Goal: Information Seeking & Learning: Learn about a topic

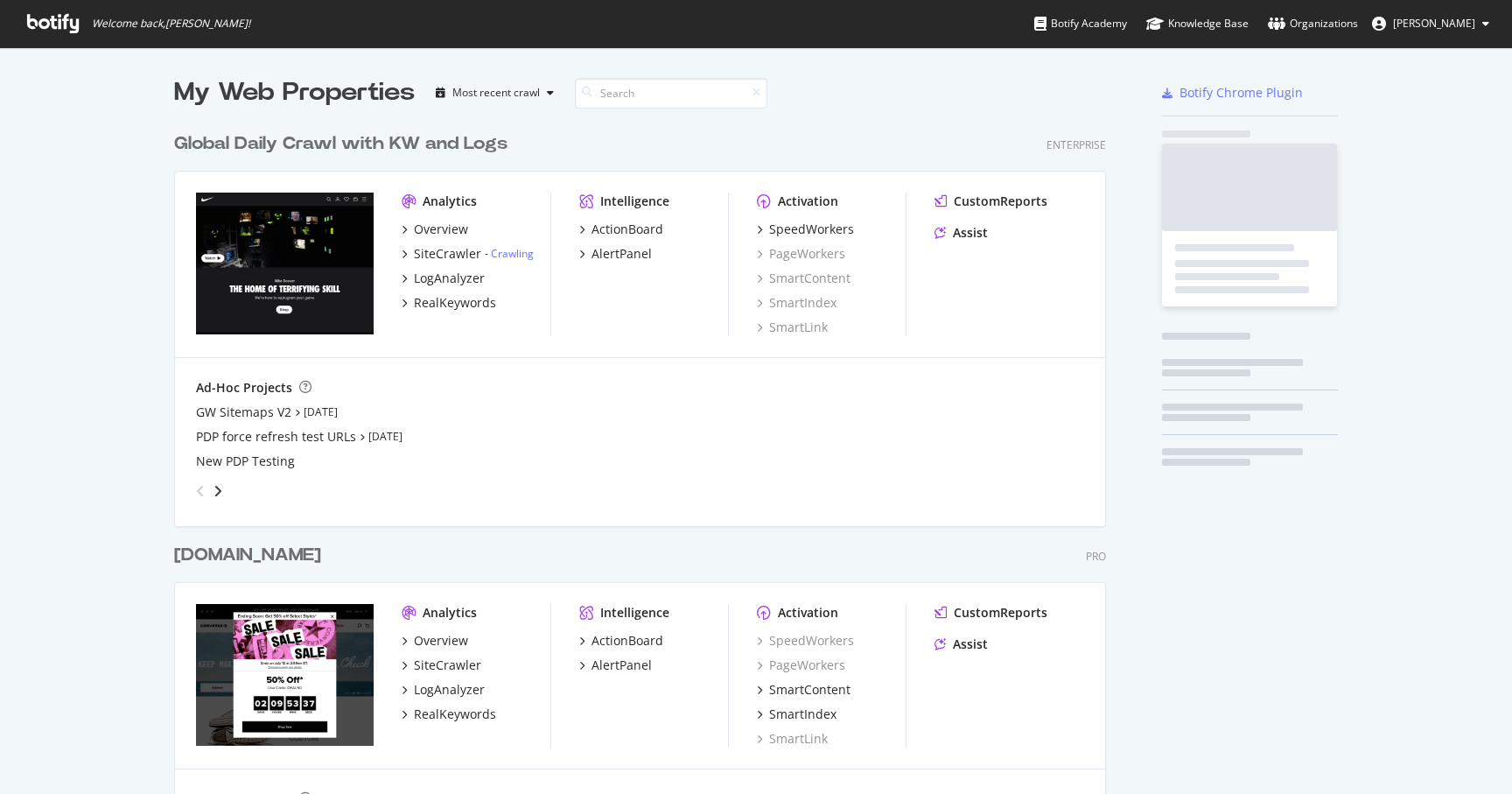
scroll to position [1048, 946]
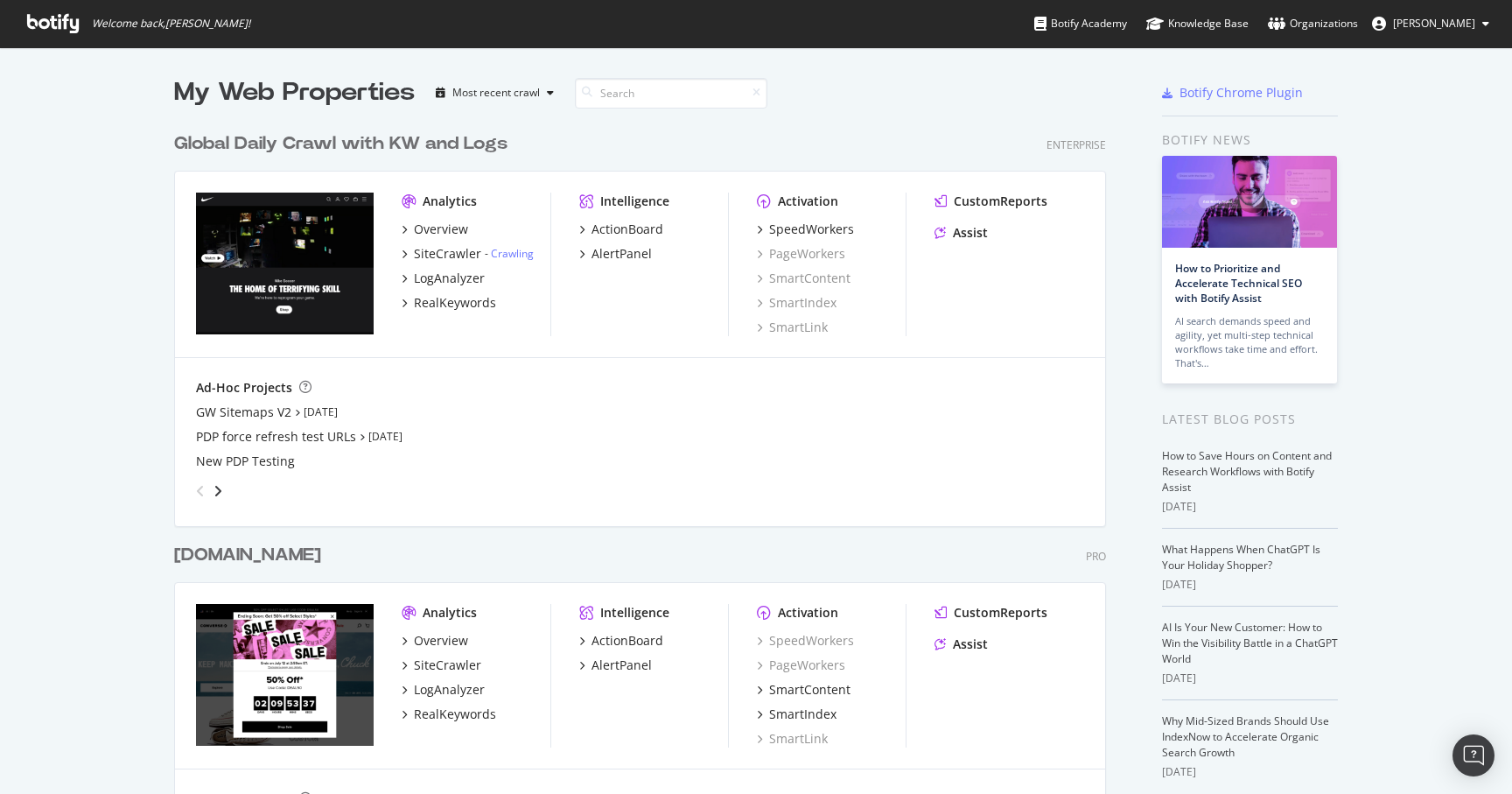
click at [299, 140] on div "Global Daily Crawl with KW and Logs" at bounding box center [340, 143] width 334 height 26
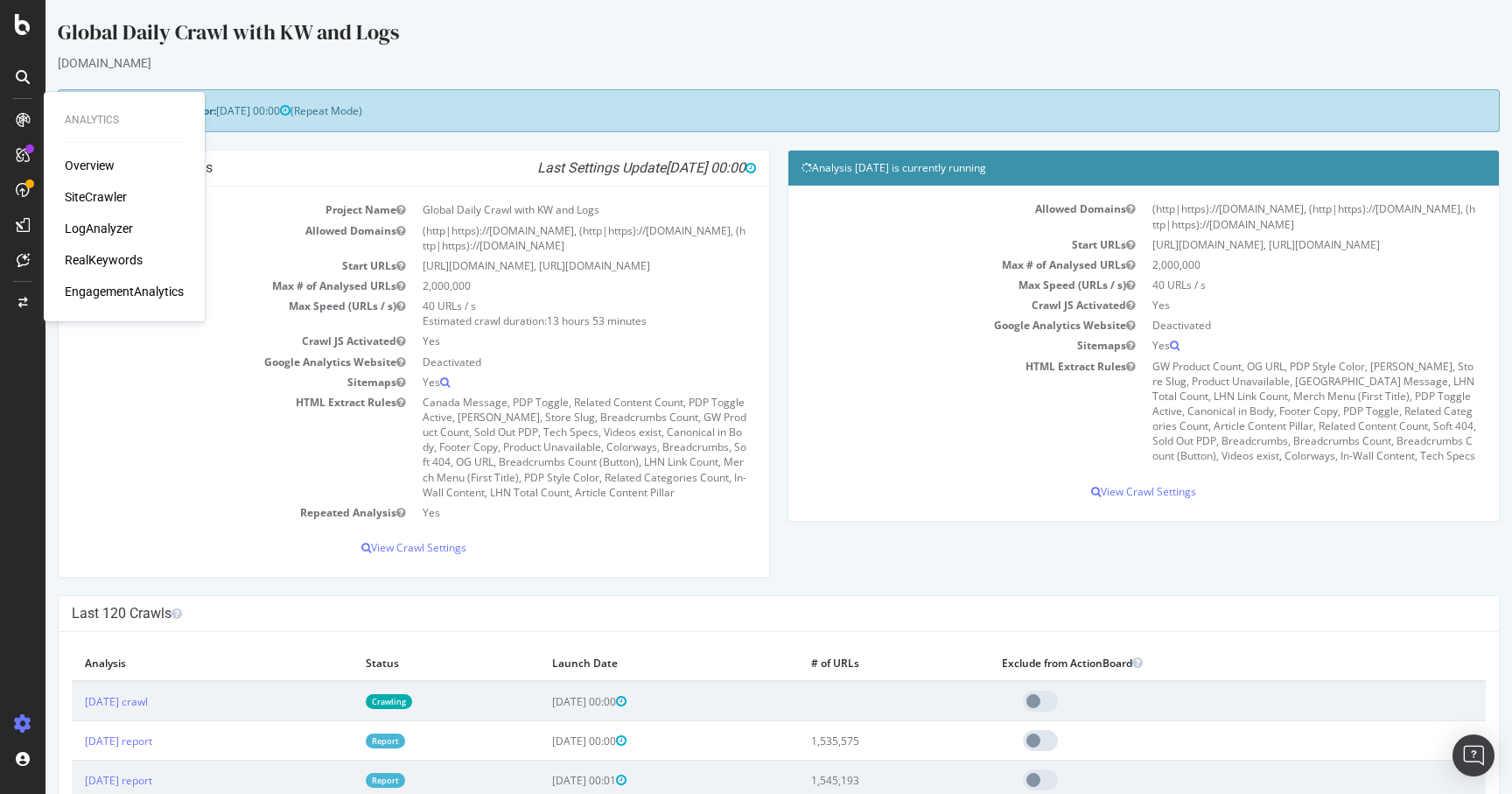
click at [90, 255] on div "RealKeywords" at bounding box center [103, 260] width 77 height 17
